Goal: Task Accomplishment & Management: Complete application form

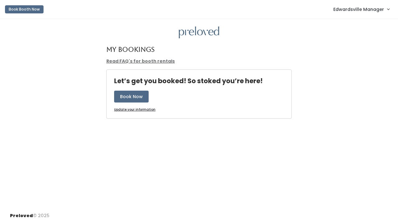
click at [384, 13] on link "Edwardsville Manager" at bounding box center [361, 8] width 68 height 13
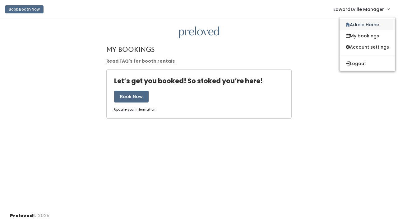
click at [377, 23] on link "Admin Home" at bounding box center [368, 24] width 56 height 11
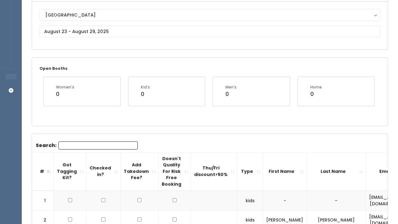
scroll to position [67, 0]
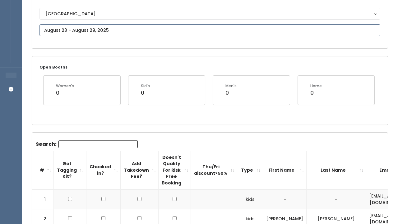
click at [102, 27] on input "text" at bounding box center [210, 30] width 341 height 12
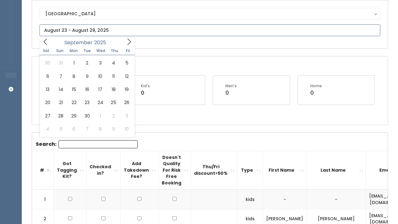
click at [129, 38] on span at bounding box center [129, 42] width 12 height 10
type input "September 6 to September 12"
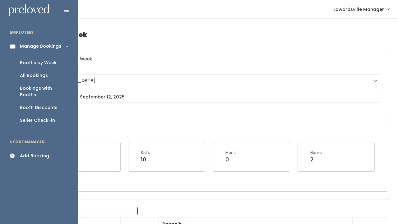
click at [30, 117] on div "Seller Check-in" at bounding box center [37, 120] width 35 height 7
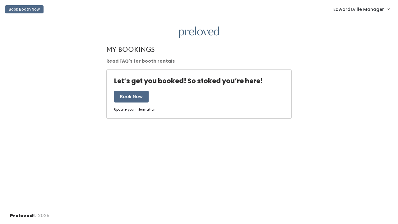
click at [368, 10] on span "Edwardsville Manager" at bounding box center [359, 9] width 51 height 7
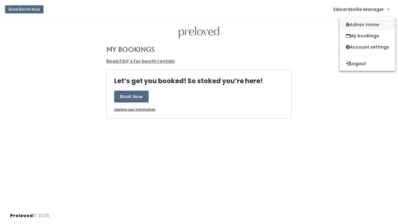
click at [360, 21] on link "Admin Home" at bounding box center [368, 24] width 56 height 11
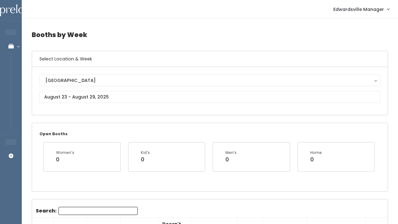
click at [104, 103] on div "[GEOGRAPHIC_DATA] [GEOGRAPHIC_DATA]" at bounding box center [210, 90] width 341 height 33
click at [73, 211] on input "Search:" at bounding box center [97, 211] width 79 height 8
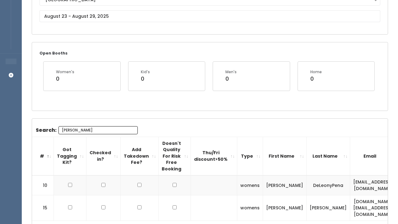
scroll to position [30, 0]
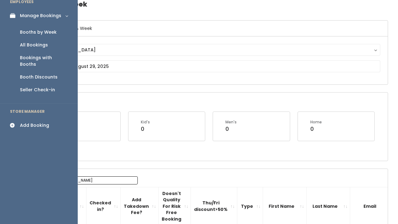
type input "[PERSON_NAME]"
click at [39, 31] on div "Booths by Week" at bounding box center [38, 32] width 37 height 7
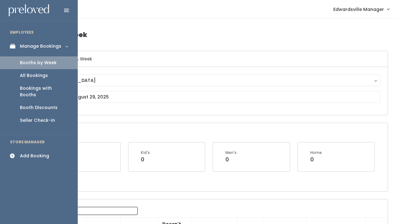
click at [40, 75] on div "All Bookings" at bounding box center [34, 75] width 28 height 7
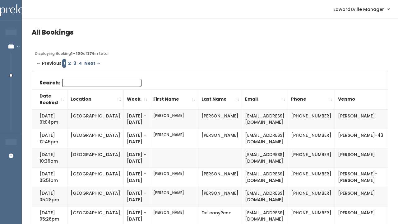
click at [67, 82] on input "Search:" at bounding box center [101, 83] width 79 height 8
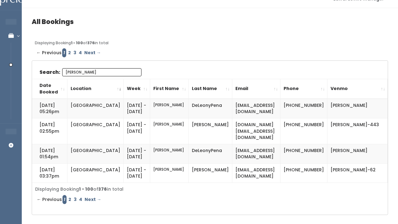
scroll to position [11, 0]
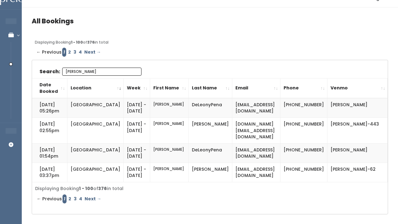
type input "[PERSON_NAME]"
click at [69, 52] on link "2" at bounding box center [69, 52] width 5 height 9
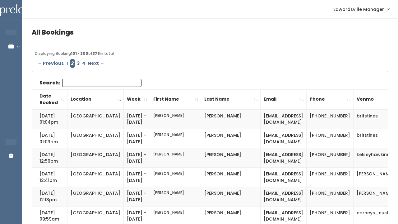
click at [78, 82] on input "Search:" at bounding box center [101, 83] width 79 height 8
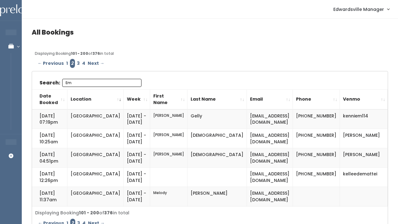
type input "E"
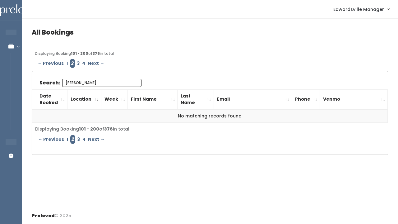
type input "[PERSON_NAME]"
click at [65, 63] on link "1" at bounding box center [67, 63] width 4 height 9
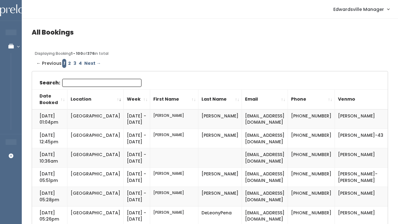
click at [95, 82] on input "Search:" at bounding box center [101, 83] width 79 height 8
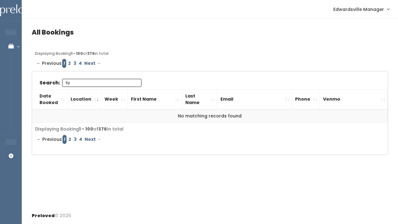
type input "S"
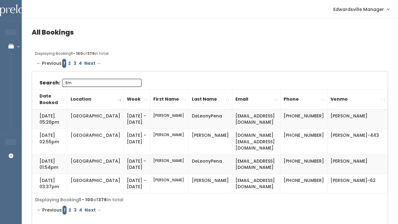
type input "E"
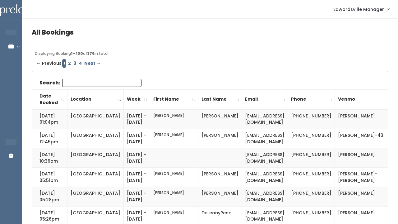
paste input "[EMAIL_ADDRESS][DOMAIN_NAME]"
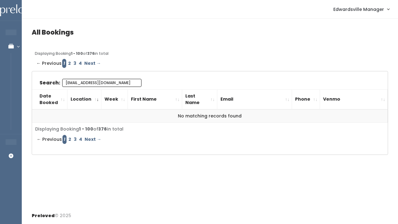
type input "[EMAIL_ADDRESS][DOMAIN_NAME]"
click at [68, 64] on link "2" at bounding box center [69, 63] width 5 height 9
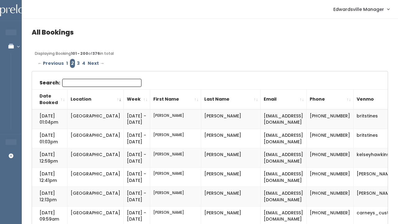
click at [73, 84] on input "Search:" at bounding box center [101, 83] width 79 height 8
paste input "[EMAIL_ADDRESS][DOMAIN_NAME]"
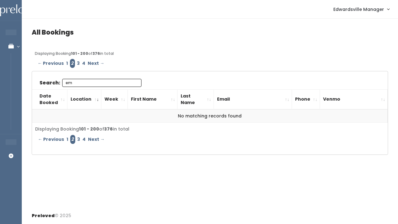
type input "e"
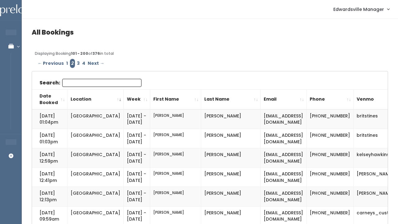
click at [77, 61] on link "3" at bounding box center [78, 63] width 5 height 9
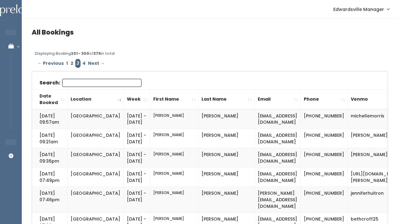
click at [76, 85] on input "Search:" at bounding box center [101, 83] width 79 height 8
paste input "emilymsnyder@outlook.com"
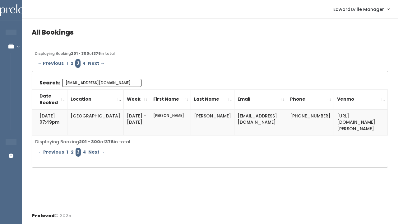
type input "emilymsnyder@outlook.com"
drag, startPoint x: 368, startPoint y: 115, endPoint x: 372, endPoint y: 125, distance: 11.0
click at [372, 125] on td "https://venmo.com/u/emily-snyder2018" at bounding box center [361, 122] width 54 height 26
drag, startPoint x: 366, startPoint y: 115, endPoint x: 377, endPoint y: 126, distance: 15.0
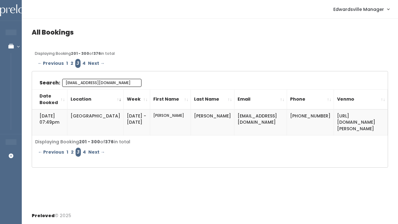
click at [377, 126] on td "https://venmo.com/u/emily-snyder2018" at bounding box center [361, 122] width 54 height 26
copy td "[PERSON_NAME]-snyder2018"
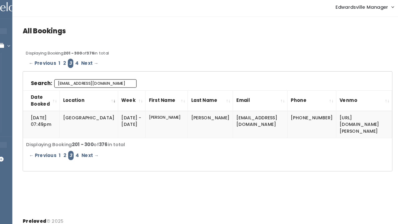
click at [264, 103] on th "Email" at bounding box center [261, 99] width 53 height 20
drag, startPoint x: 266, startPoint y: 118, endPoint x: 198, endPoint y: 112, distance: 68.4
click at [235, 112] on td "[EMAIL_ADDRESS][DOMAIN_NAME]" at bounding box center [261, 122] width 53 height 26
copy td "[EMAIL_ADDRESS][DOMAIN_NAME]"
drag, startPoint x: 276, startPoint y: 114, endPoint x: 302, endPoint y: 118, distance: 25.5
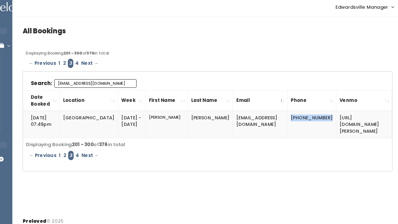
click at [302, 118] on td "[PHONE_NUMBER]" at bounding box center [310, 122] width 47 height 26
copy td "[PHONE_NUMBER]"
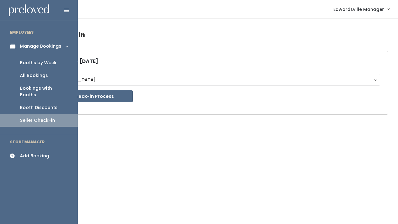
click at [28, 152] on div "Add Booking" at bounding box center [34, 155] width 29 height 7
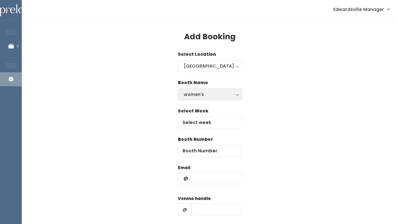
click at [203, 95] on div "women's" at bounding box center [210, 94] width 52 height 7
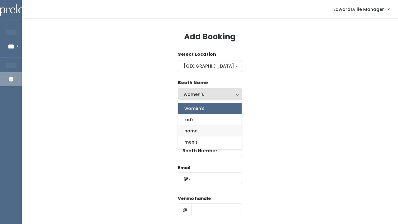
click at [201, 130] on link "home" at bounding box center [209, 130] width 63 height 11
select select "home"
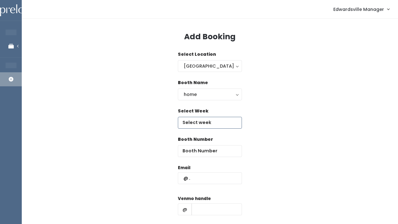
click at [198, 121] on input "text" at bounding box center [210, 123] width 64 height 12
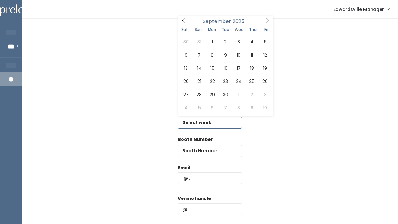
click at [270, 20] on icon at bounding box center [267, 20] width 7 height 7
type input "September 6 to September 12"
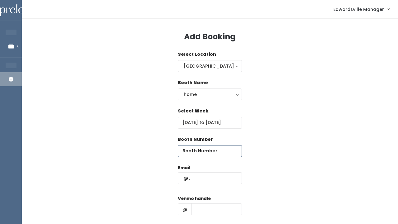
click at [194, 151] on input "number" at bounding box center [210, 151] width 64 height 12
type input "52"
paste input "emily-snyder2018"
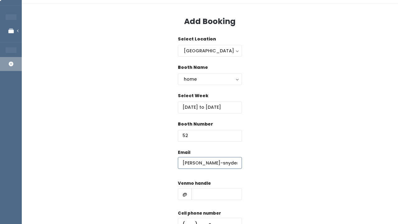
scroll to position [17, 0]
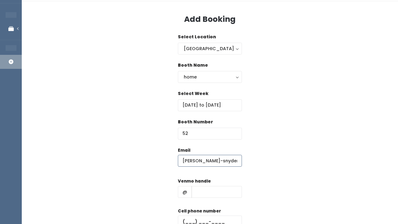
type input "emily-snyder2018"
click at [111, 147] on div "Email emily-snyder2018 Venmo handle @ Cell phone number Create" at bounding box center [210, 202] width 357 height 110
click at [200, 184] on label "Venmo handle" at bounding box center [194, 181] width 33 height 6
drag, startPoint x: 226, startPoint y: 163, endPoint x: 172, endPoint y: 161, distance: 53.8
click at [172, 161] on div "Email emily-snyder2018 Venmo handle @ Cell phone number Create" at bounding box center [210, 202] width 357 height 110
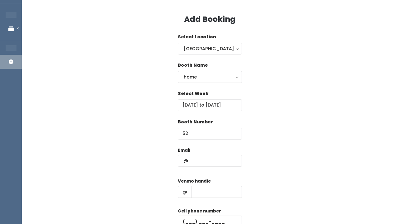
click at [189, 185] on div "Venmo handle @" at bounding box center [210, 190] width 64 height 25
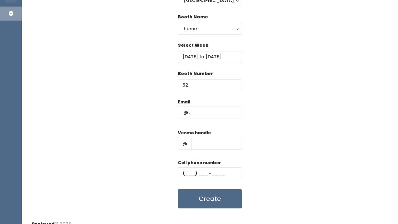
scroll to position [66, 0]
click at [201, 142] on input "text" at bounding box center [217, 143] width 50 height 12
paste input "emily-snyder2018"
type input "emily-snyder2018"
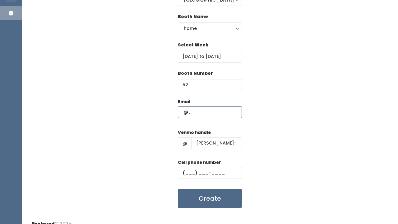
click at [207, 109] on input "text" at bounding box center [210, 112] width 64 height 12
paste input "emilymsnyder@outlook.com"
type input "emilymsnyder@outlook.com"
click at [150, 146] on div "Email emilymsnyder@outlook.com Venmo handle @ emily-snyder2018 Cell phone numbe…" at bounding box center [210, 153] width 357 height 110
click at [200, 171] on input "text" at bounding box center [210, 173] width 64 height 12
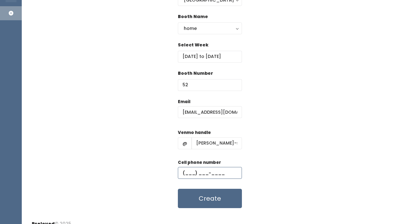
paste input "(217) 836-1483"
type input "(217) 836-1483"
click at [209, 202] on button "Create" at bounding box center [210, 198] width 64 height 19
